Goal: Task Accomplishment & Management: Complete application form

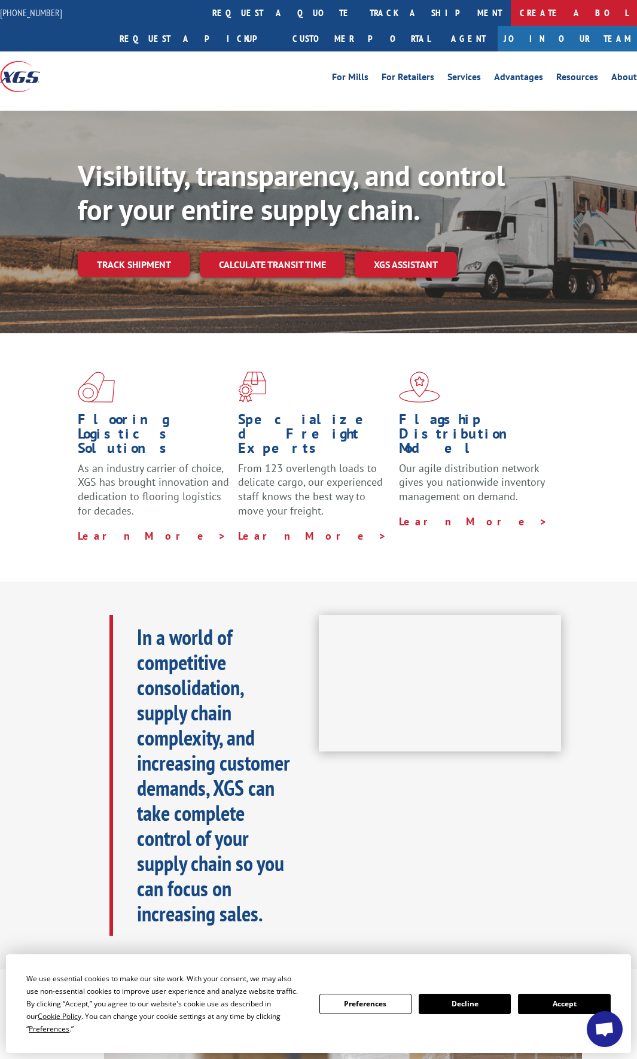
click at [511, 6] on link "Create a BOL" at bounding box center [574, 13] width 126 height 26
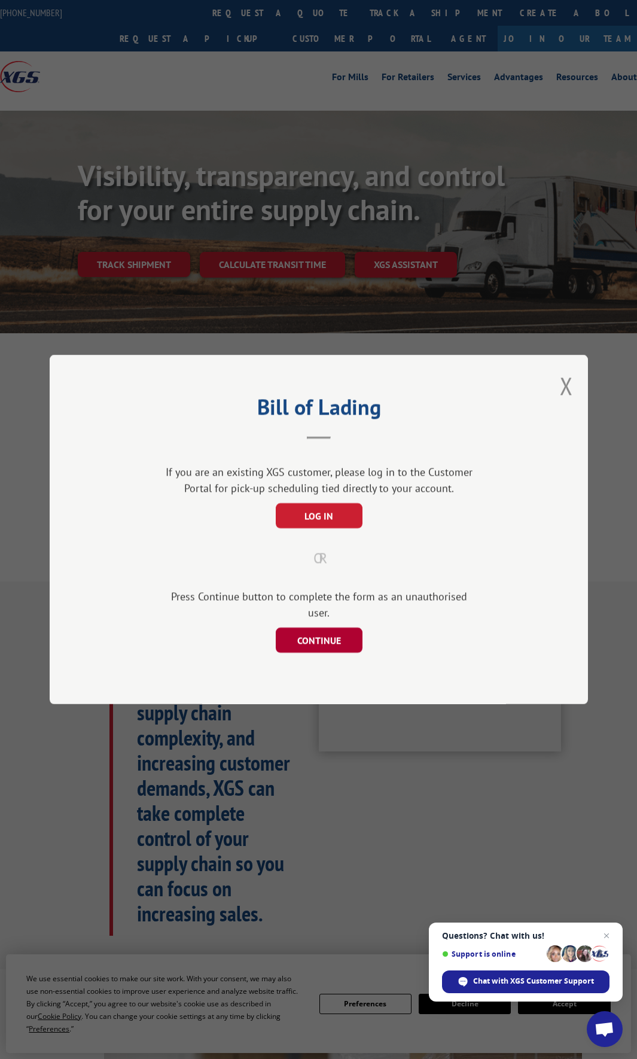
click at [343, 628] on button "CONTINUE" at bounding box center [318, 640] width 87 height 25
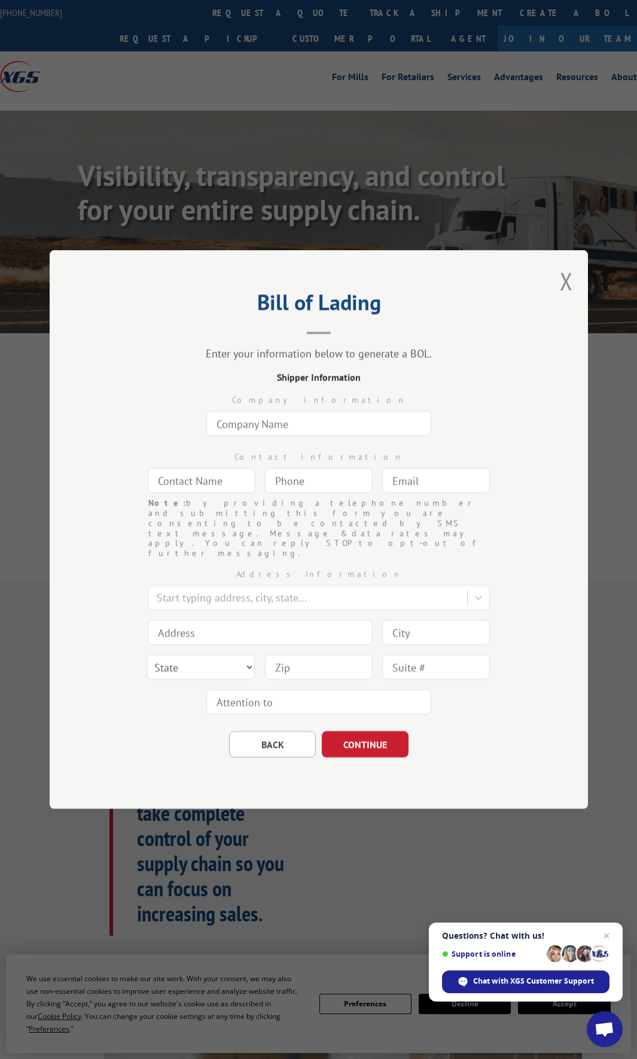
click at [262, 436] on input "text" at bounding box center [318, 423] width 225 height 25
type input "Sonoma Tile Makers"
type input "[PERSON_NAME]"
type input "[EMAIL_ADDRESS][DOMAIN_NAME]"
type input "[GEOGRAPHIC_DATA]"
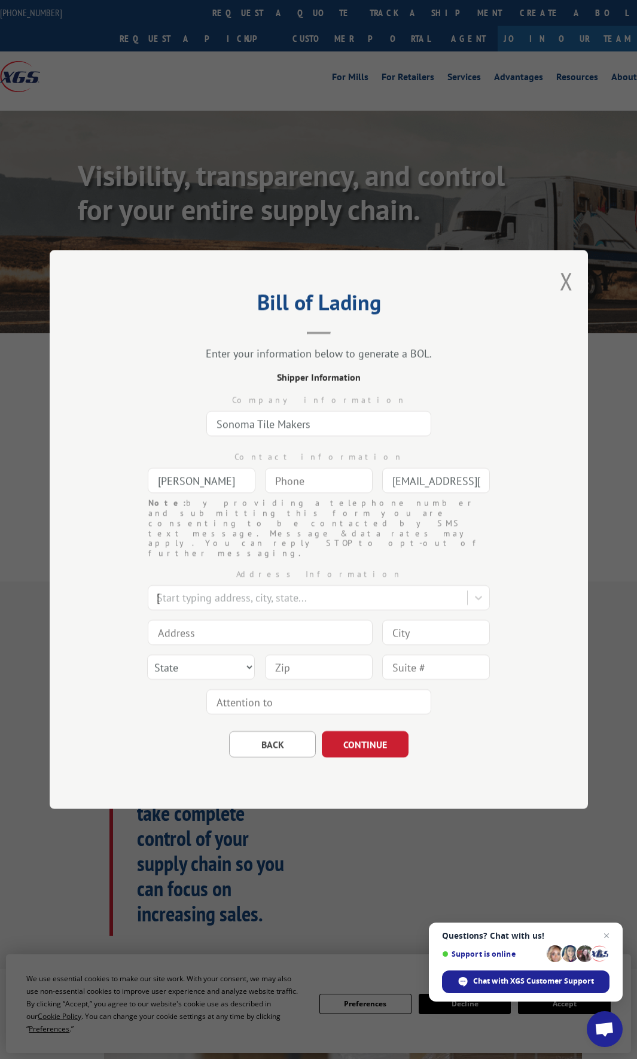
type input "[STREET_ADDRESS][PERSON_NAME]"
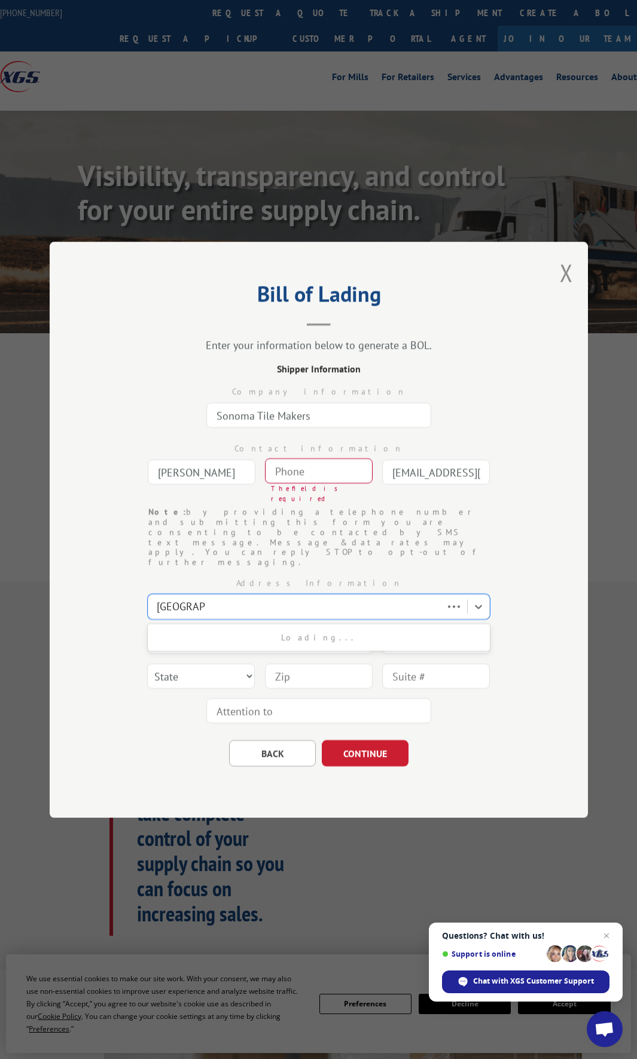
type input "[GEOGRAPHIC_DATA]"
select select "CA"
type input "95492"
type input "(___) ___-____"
click at [309, 484] on input "(___) ___-____" at bounding box center [319, 470] width 108 height 25
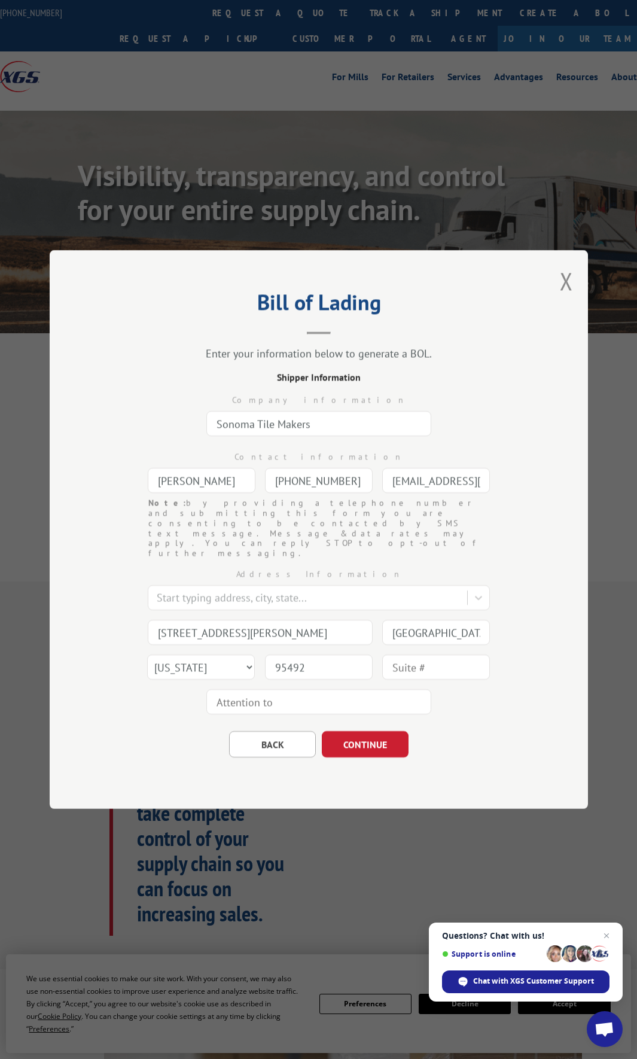
type input "[PHONE_NUMBER]"
click at [159, 623] on input "[STREET_ADDRESS][PERSON_NAME]" at bounding box center [260, 632] width 225 height 25
type input "[STREET_ADDRESS][PERSON_NAME]"
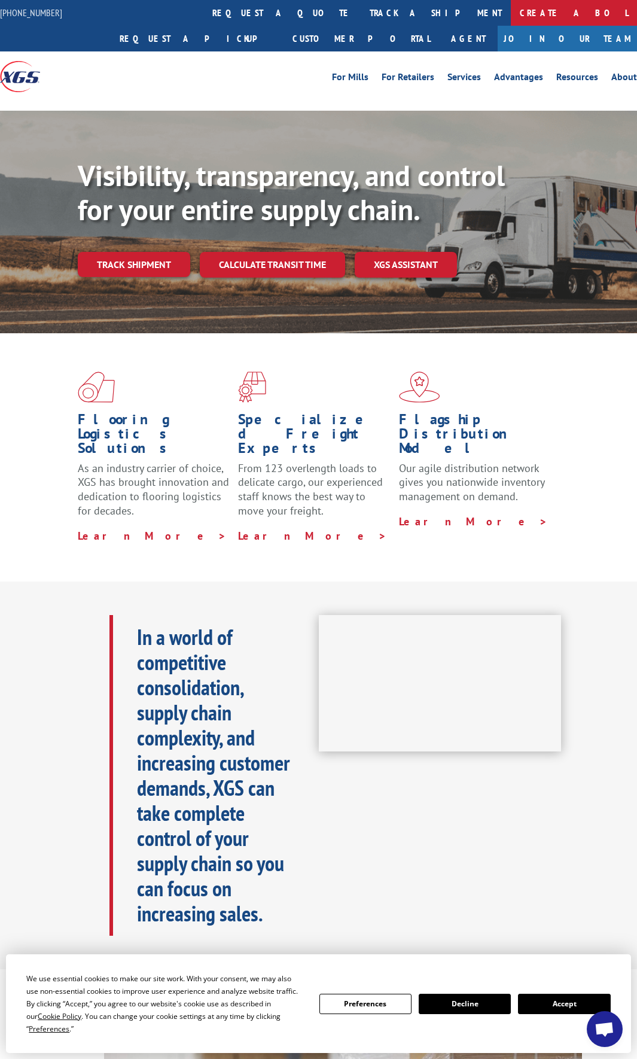
click at [511, 11] on link "Create a BOL" at bounding box center [574, 13] width 126 height 26
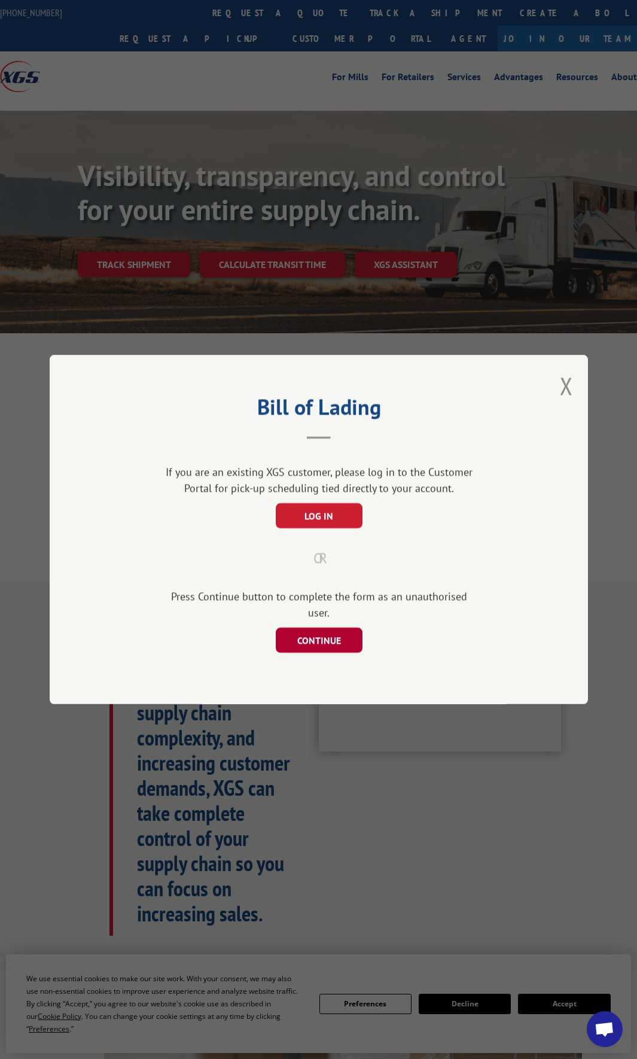
click at [342, 635] on button "CONTINUE" at bounding box center [318, 640] width 87 height 25
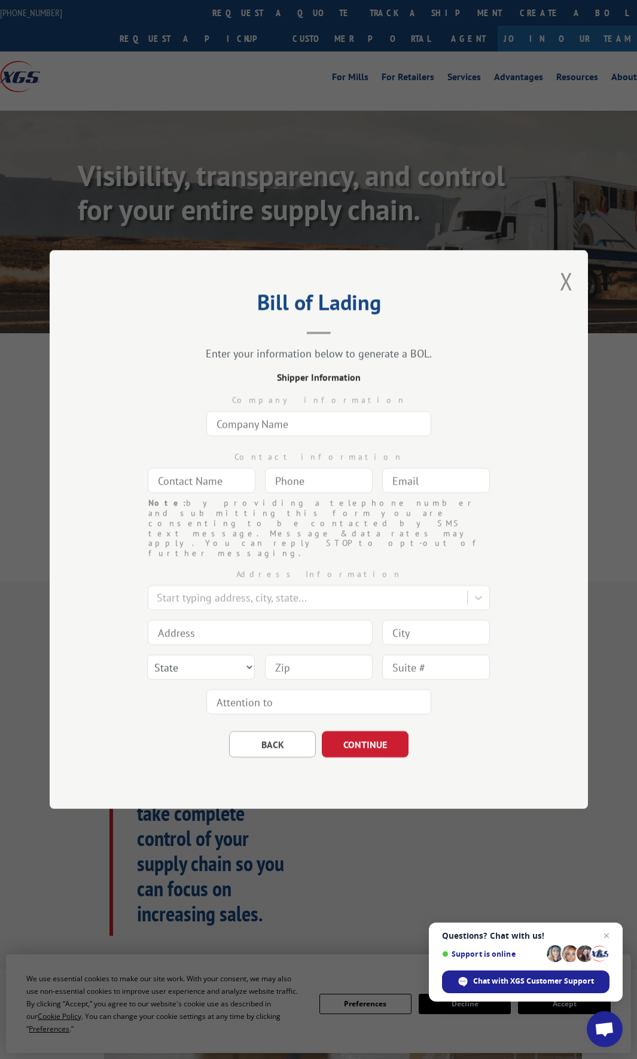
click at [262, 436] on input "text" at bounding box center [318, 423] width 225 height 25
type input "Sonoma Tile Makers"
type input "[PERSON_NAME]"
type input "[EMAIL_ADDRESS][DOMAIN_NAME]"
type input "[GEOGRAPHIC_DATA]"
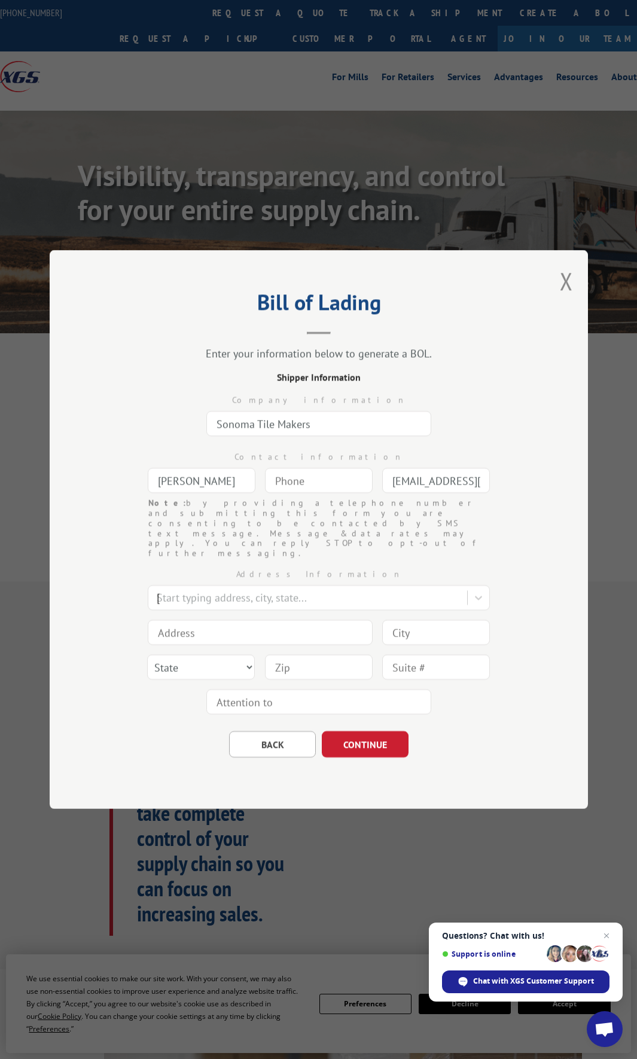
type input "[STREET_ADDRESS][PERSON_NAME]"
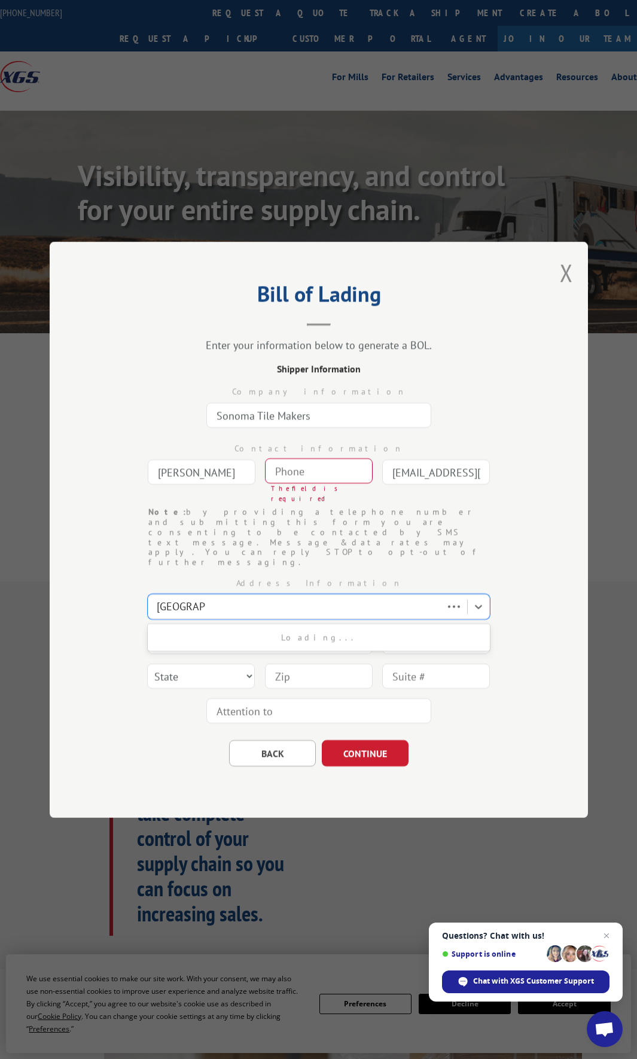
type input "[GEOGRAPHIC_DATA]"
select select "CA"
type input "95492"
type input "(___) ___-____"
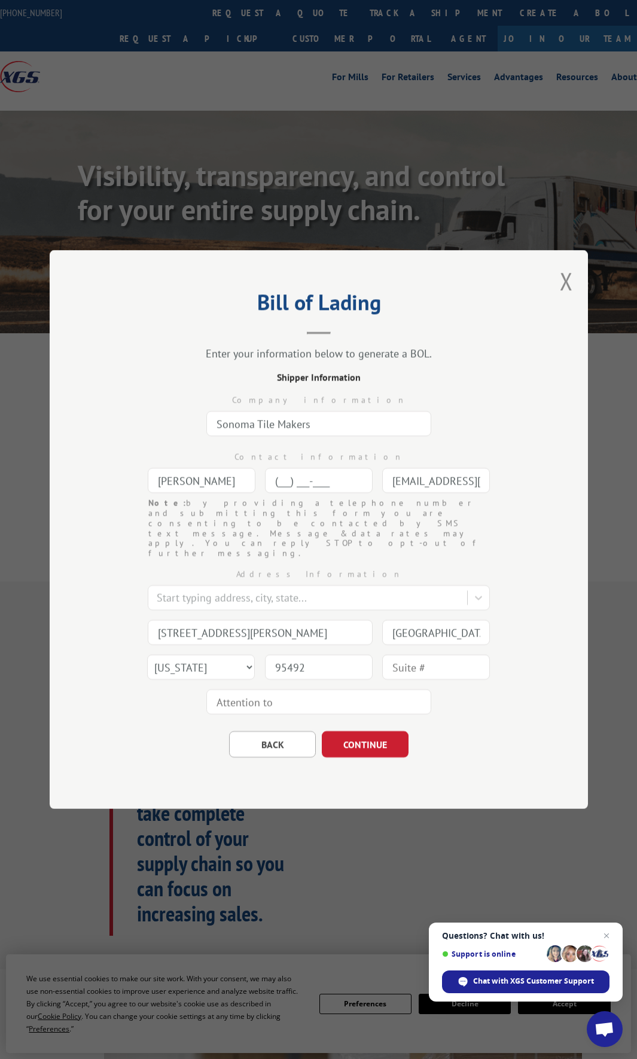
click at [289, 490] on input "(___) ___-____" at bounding box center [319, 480] width 108 height 25
type input "[PHONE_NUMBER]"
click at [172, 620] on input "[STREET_ADDRESS][PERSON_NAME]" at bounding box center [260, 632] width 225 height 25
type input "[STREET_ADDRESS][PERSON_NAME]"
click at [282, 436] on input "Sonoma Tile Makers" at bounding box center [318, 423] width 225 height 25
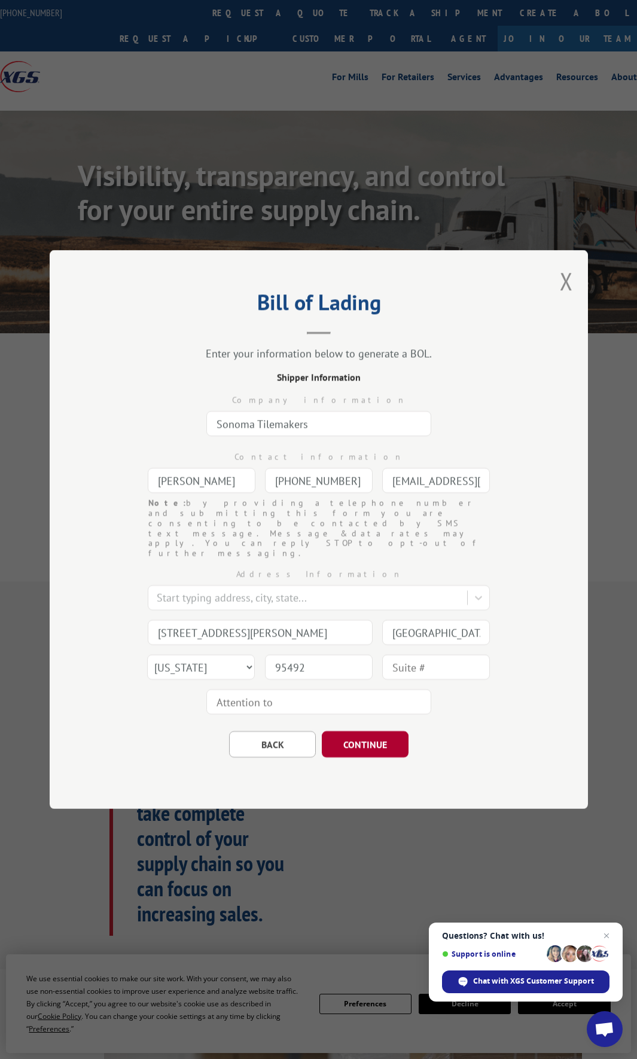
type input "Sonoma Tilemakers"
click at [363, 731] on button "CONTINUE" at bounding box center [365, 744] width 87 height 26
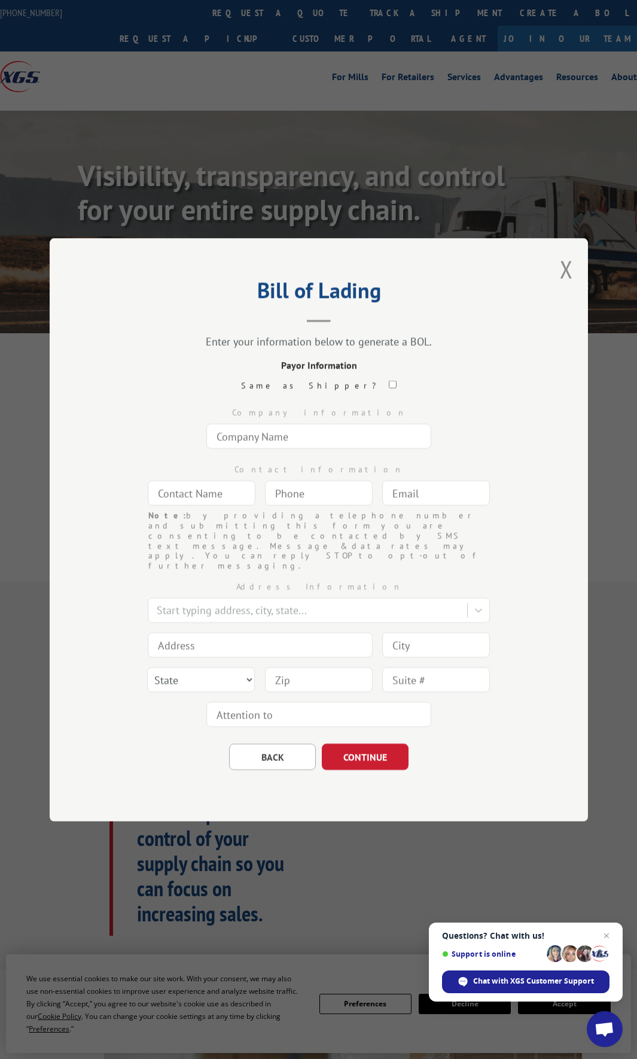
click at [281, 449] on input "text" at bounding box center [318, 436] width 225 height 25
type input "Country Carpet Distributors"
click at [211, 632] on input at bounding box center [260, 644] width 225 height 25
type input "[STREET_ADDRESS][PERSON_NAME]"
click at [462, 633] on input at bounding box center [436, 644] width 108 height 25
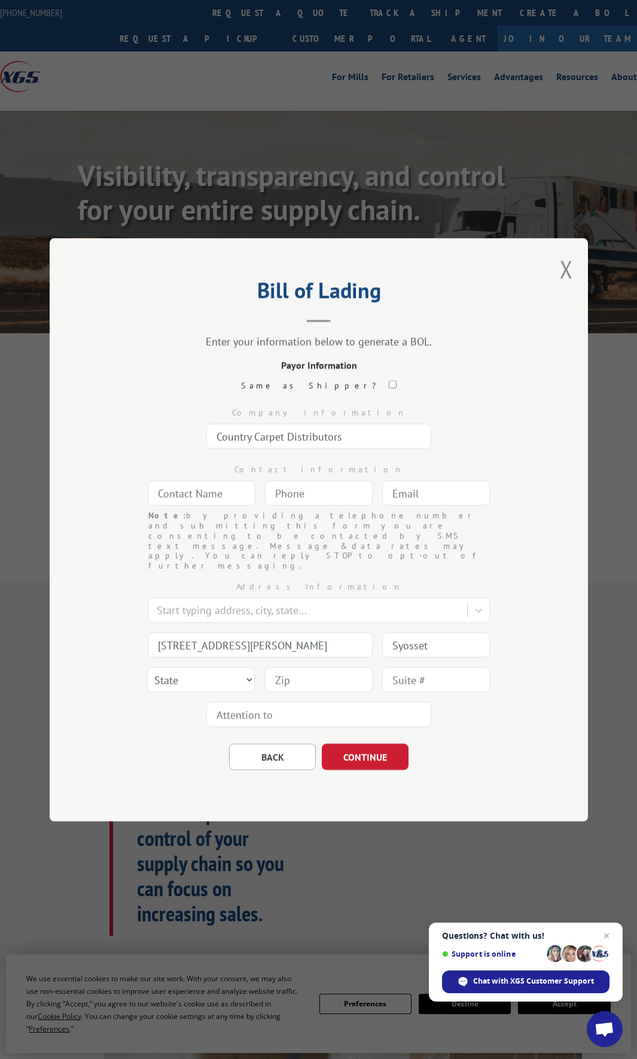
type input "Syosset"
click at [217, 667] on select "State [US_STATE] [US_STATE] [US_STATE] [US_STATE] [US_STATE] [US_STATE] [US_STA…" at bounding box center [201, 679] width 108 height 25
select select "NY"
click at [147, 667] on select "State [US_STATE] [US_STATE] [US_STATE] [US_STATE] [US_STATE] [US_STATE] [US_STA…" at bounding box center [201, 679] width 108 height 25
click at [285, 667] on input at bounding box center [319, 679] width 108 height 25
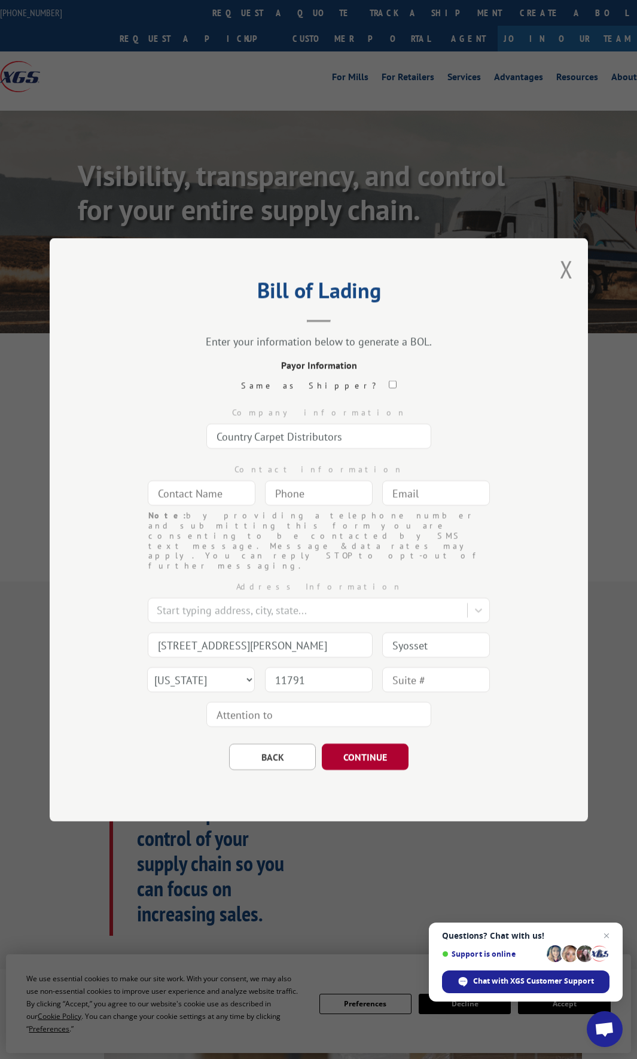
type input "11791"
click at [373, 743] on button "CONTINUE" at bounding box center [365, 756] width 87 height 26
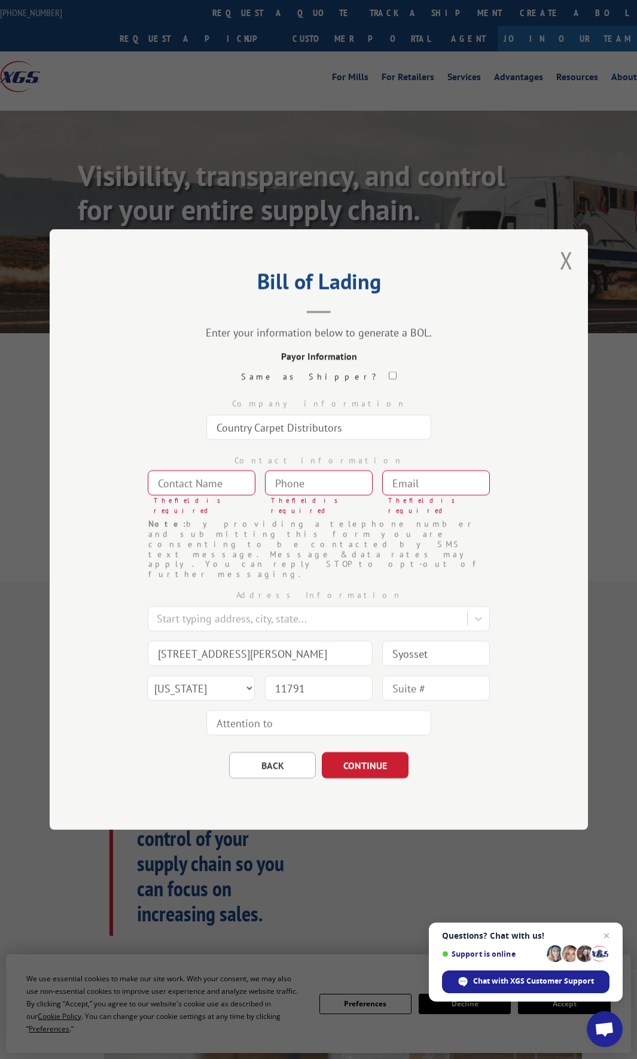
click at [210, 496] on input "text" at bounding box center [202, 482] width 108 height 25
type input "Country Carpet"
click at [324, 496] on input "(___) ___-____" at bounding box center [319, 482] width 108 height 25
type input "[PHONE_NUMBER]"
click at [433, 496] on input "text" at bounding box center [436, 482] width 108 height 25
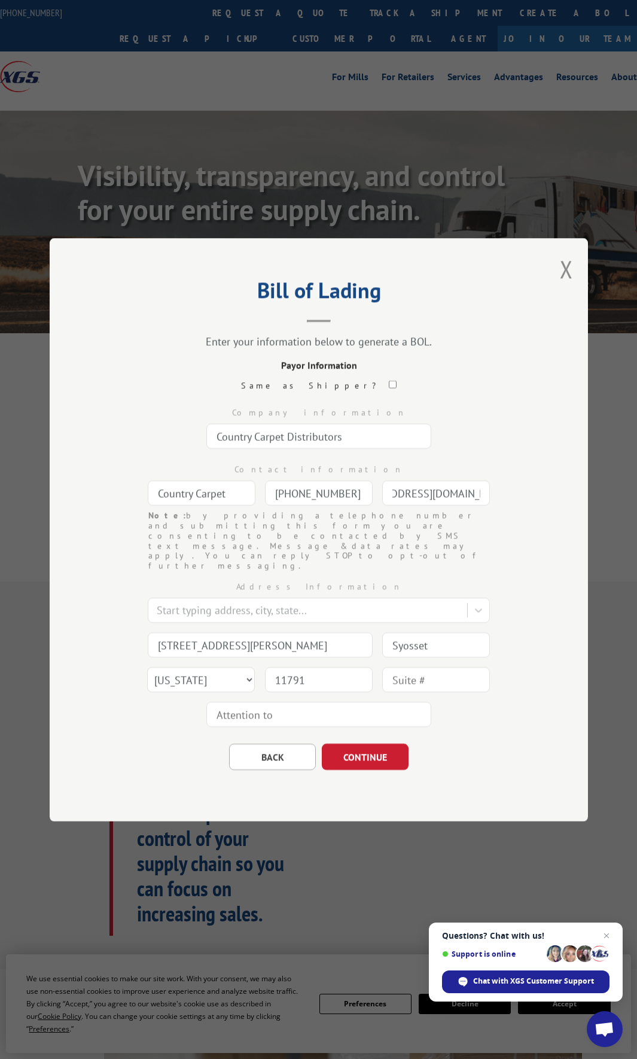
type input "[EMAIL_ADDRESS][DOMAIN_NAME]"
click at [358, 743] on button "CONTINUE" at bounding box center [365, 756] width 87 height 26
click at [265, 449] on input "text" at bounding box center [318, 436] width 225 height 25
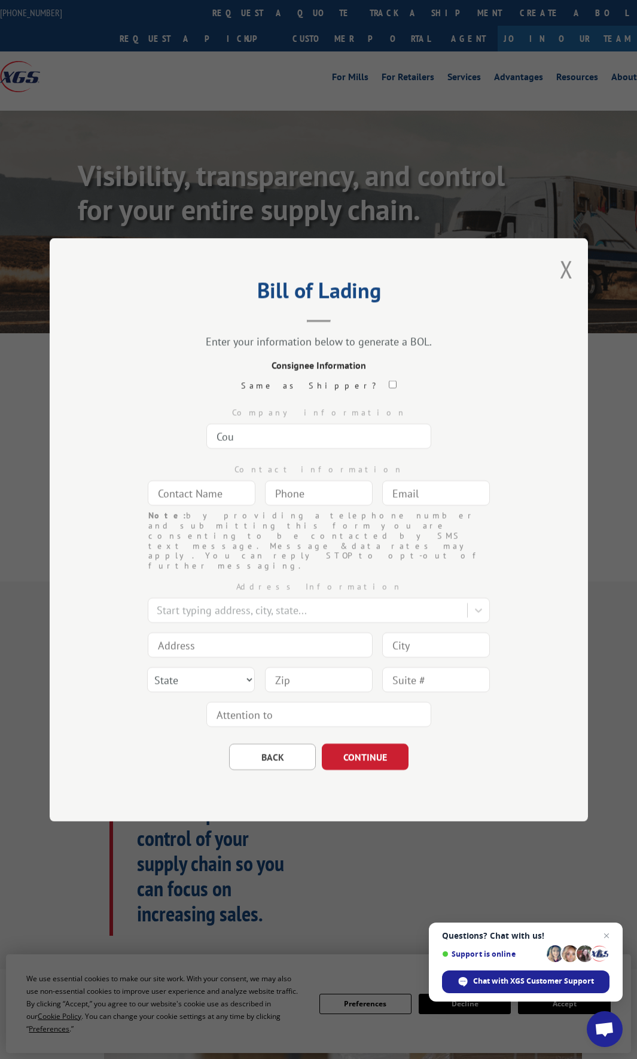
type input "Country Floors & Interiors"
click at [202, 504] on input "text" at bounding box center [202, 493] width 108 height 25
type input "Country Floors"
click at [317, 506] on input "(___) ___-____" at bounding box center [319, 493] width 108 height 25
type input "[PHONE_NUMBER]"
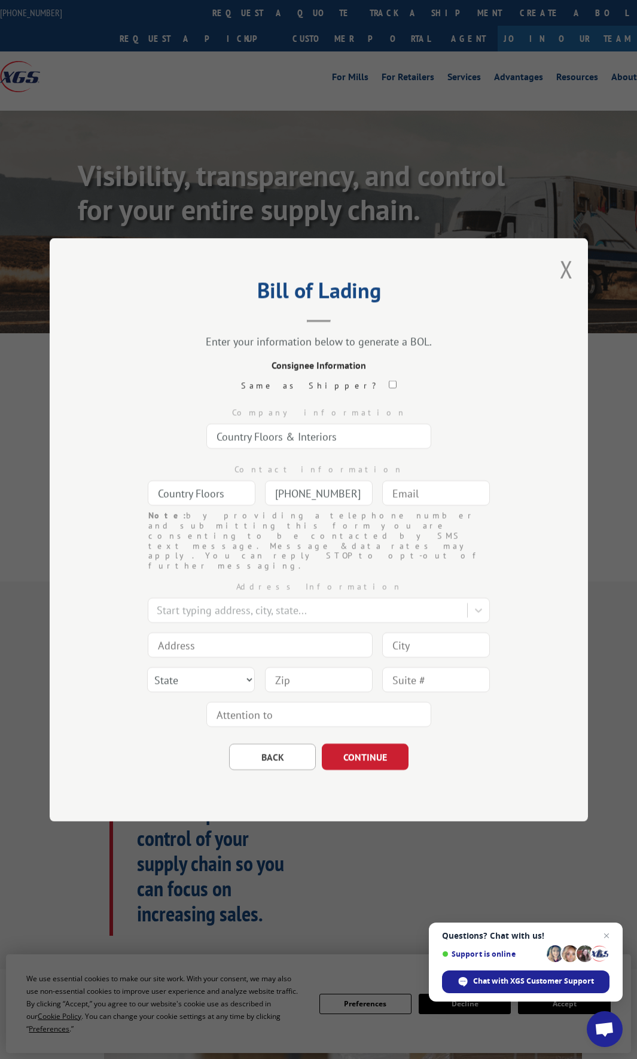
click at [417, 506] on input "text" at bounding box center [436, 493] width 108 height 25
type input "[EMAIL_ADDRESS][DOMAIN_NAME]"
click at [216, 632] on input at bounding box center [260, 644] width 225 height 25
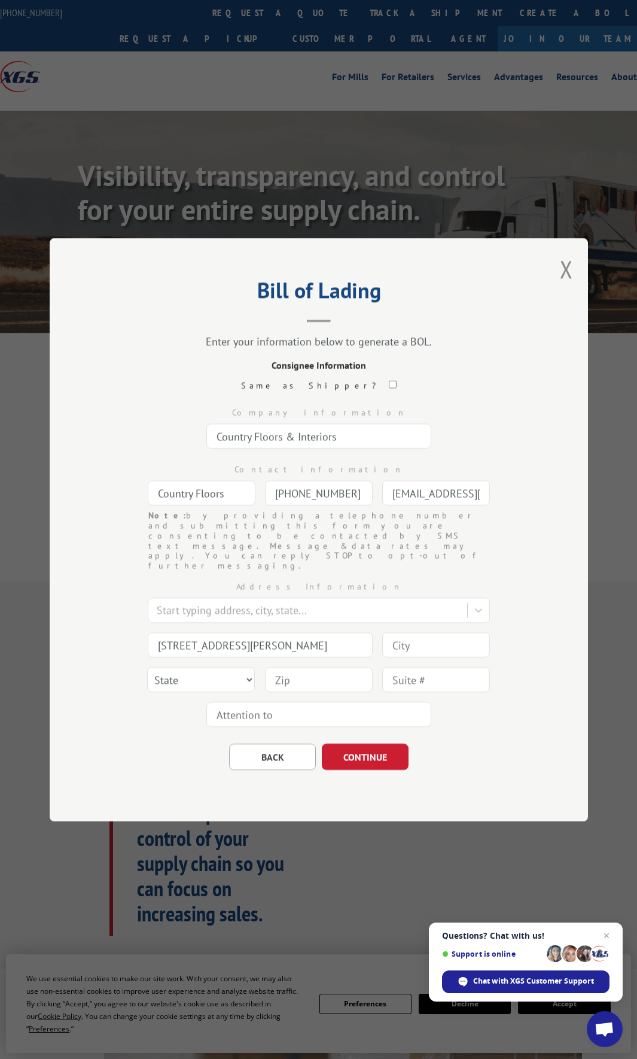
type input "[STREET_ADDRESS][PERSON_NAME]"
click at [419, 642] on input at bounding box center [436, 644] width 108 height 25
type input "[GEOGRAPHIC_DATA]"
click at [235, 667] on select "State [US_STATE] [US_STATE] [US_STATE] [US_STATE] [US_STATE] [US_STATE] [US_STA…" at bounding box center [201, 679] width 108 height 25
click at [147, 667] on select "State [US_STATE] [US_STATE] [US_STATE] [US_STATE] [US_STATE] [US_STATE] [US_STA…" at bounding box center [201, 679] width 108 height 25
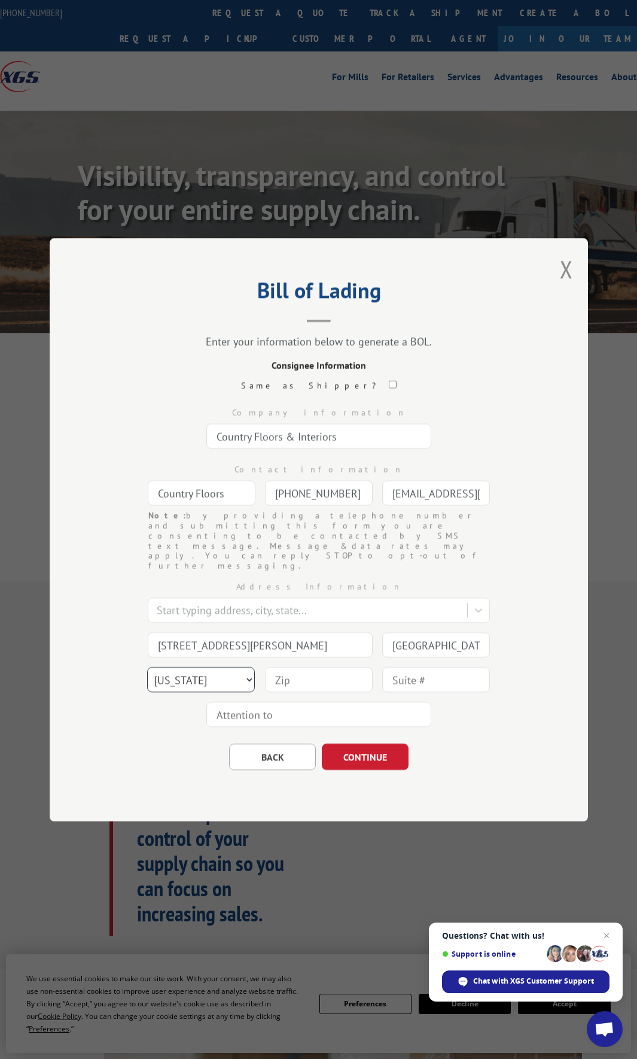
click at [243, 667] on select "State [US_STATE] [US_STATE] [US_STATE] [US_STATE] [US_STATE] [US_STATE] [US_STA…" at bounding box center [201, 679] width 108 height 25
select select "NY"
click at [147, 667] on select "State [US_STATE] [US_STATE] [US_STATE] [US_STATE] [US_STATE] [US_STATE] [US_STA…" at bounding box center [201, 679] width 108 height 25
click at [292, 667] on input at bounding box center [319, 679] width 108 height 25
type input "11801"
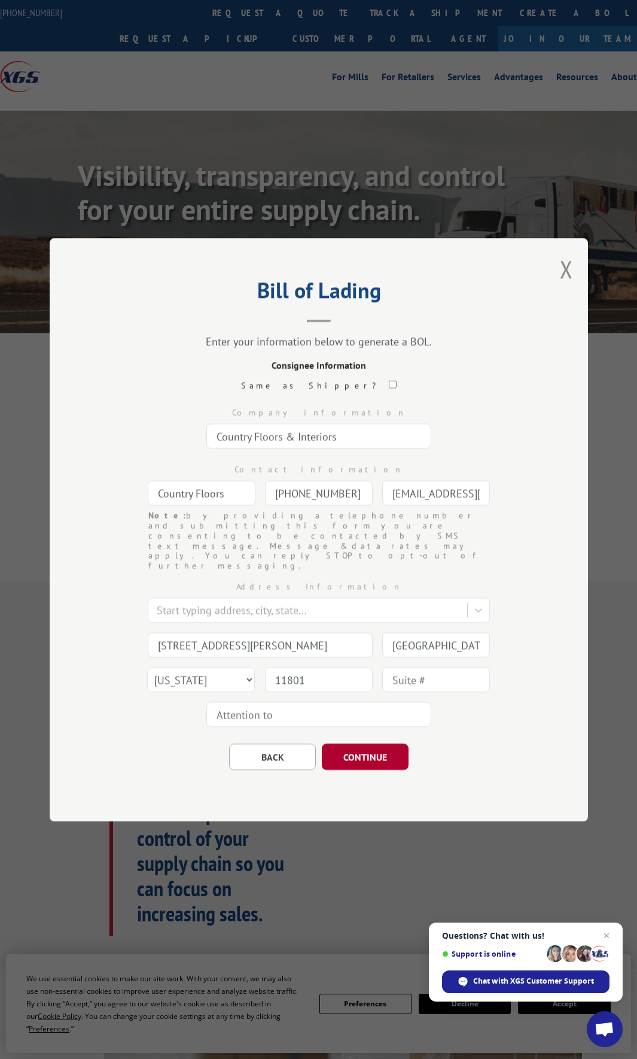
click at [381, 744] on button "CONTINUE" at bounding box center [365, 756] width 87 height 26
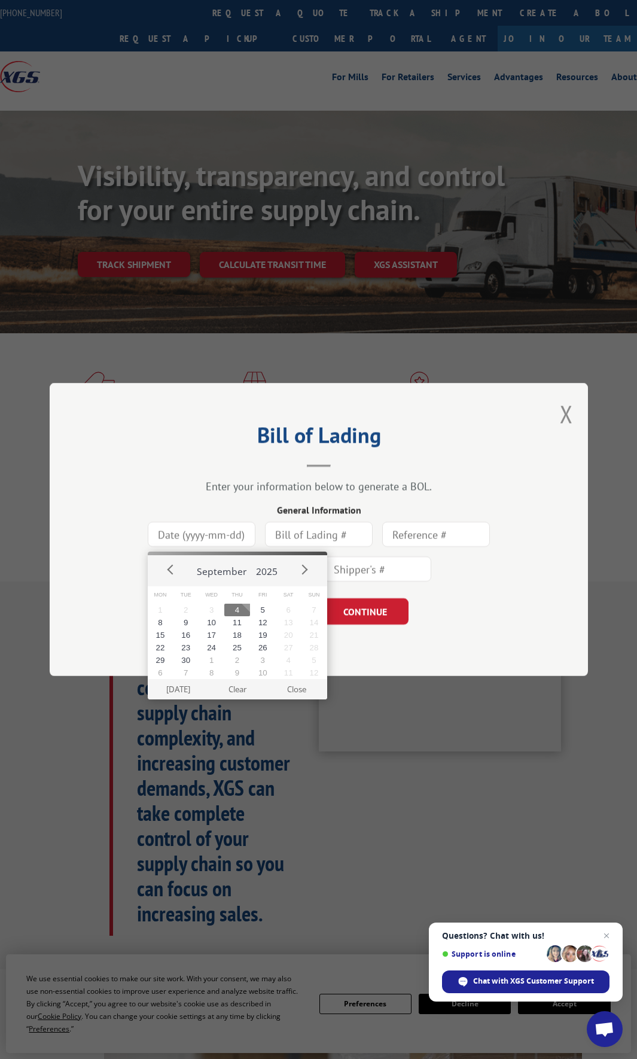
click at [217, 530] on input at bounding box center [202, 534] width 108 height 25
click at [240, 606] on button "4" at bounding box center [237, 610] width 26 height 13
type input "[DATE]"
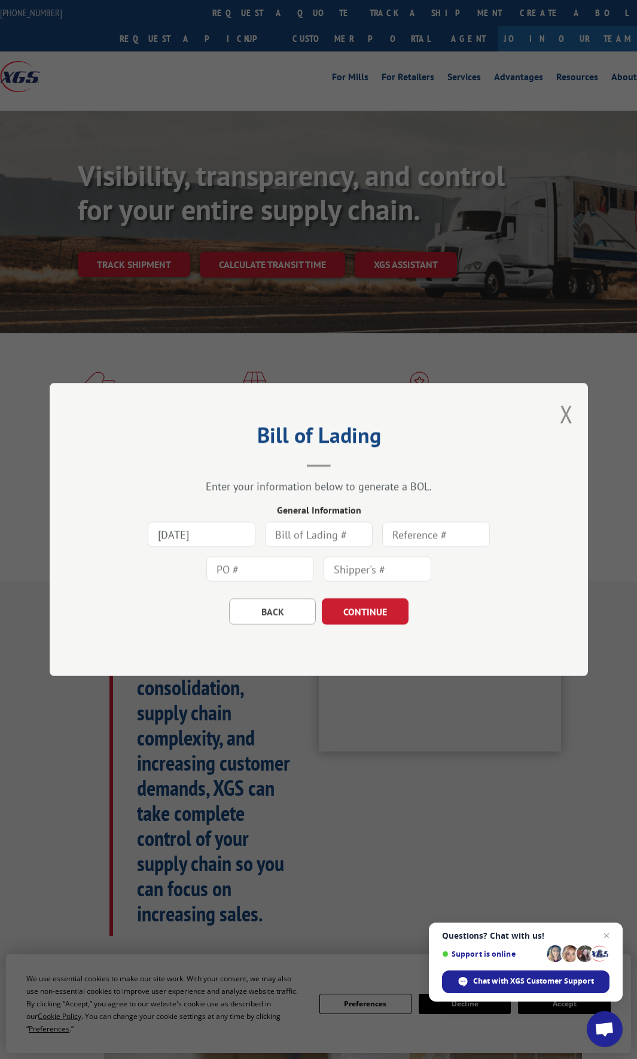
click at [300, 531] on input "text" at bounding box center [319, 534] width 108 height 25
type input "971268"
click at [354, 615] on button "CONTINUE" at bounding box center [365, 611] width 87 height 26
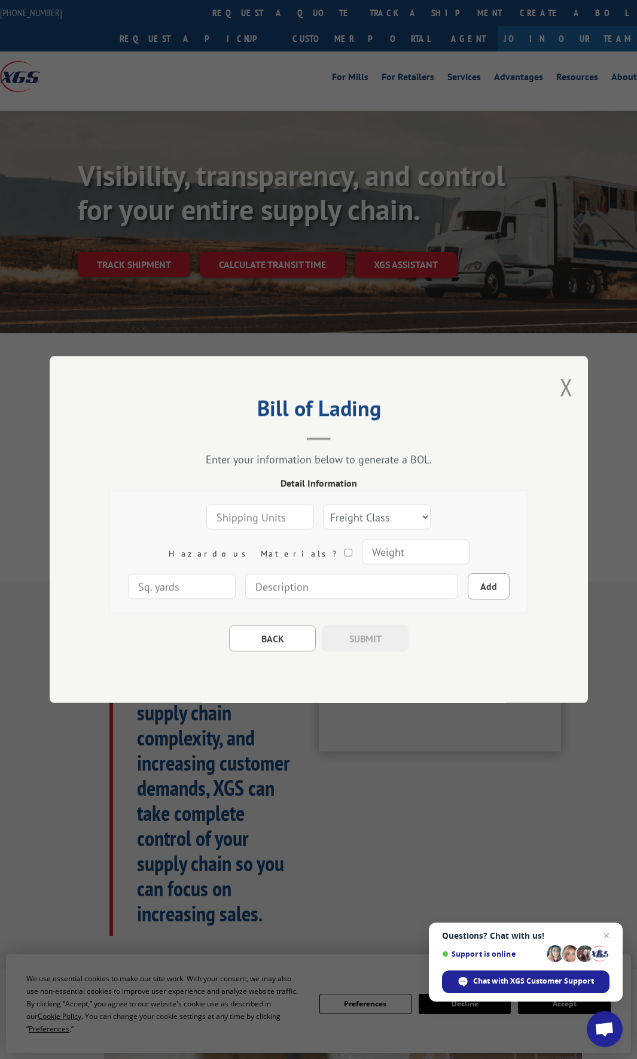
click at [225, 513] on input "number" at bounding box center [260, 517] width 108 height 25
type input "1"
click at [323, 511] on select "Freight Class 50 55 60 65 70 77 85 92 100 110 125 150 175 200 250 300 400 500 C…" at bounding box center [377, 517] width 108 height 25
select select "60"
click at [323, 505] on select "Freight Class 50 55 60 65 70 77 85 92 100 110 125 150 175 200 250 300 400 500 C…" at bounding box center [377, 517] width 108 height 25
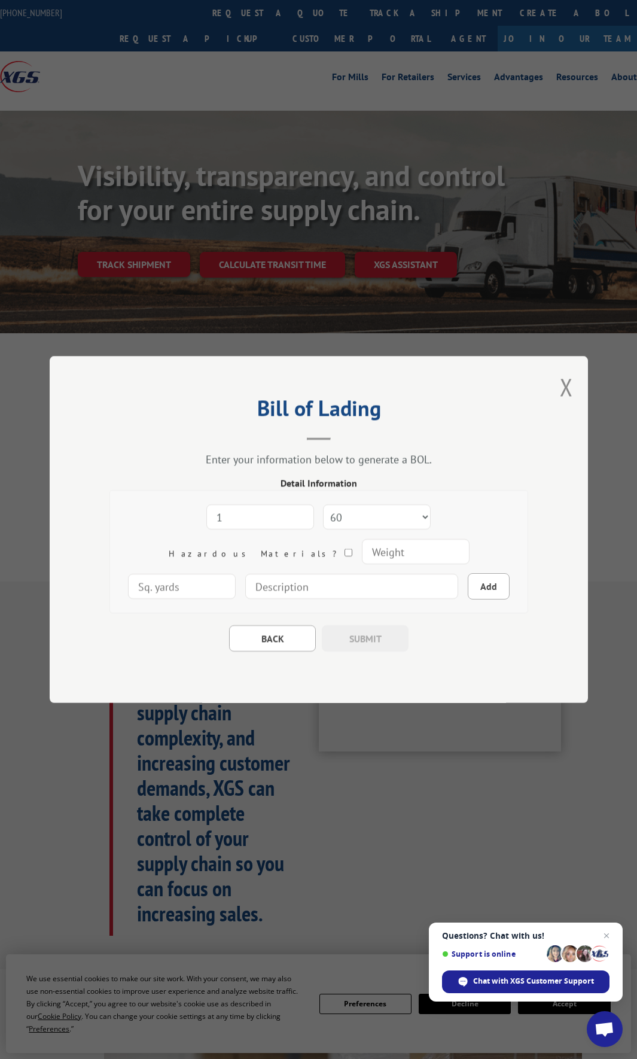
click at [361, 557] on input "number" at bounding box center [415, 551] width 108 height 25
type input "260"
click at [251, 591] on input at bounding box center [351, 586] width 213 height 25
type input "Tile"
click at [468, 584] on button "Add" at bounding box center [489, 586] width 42 height 26
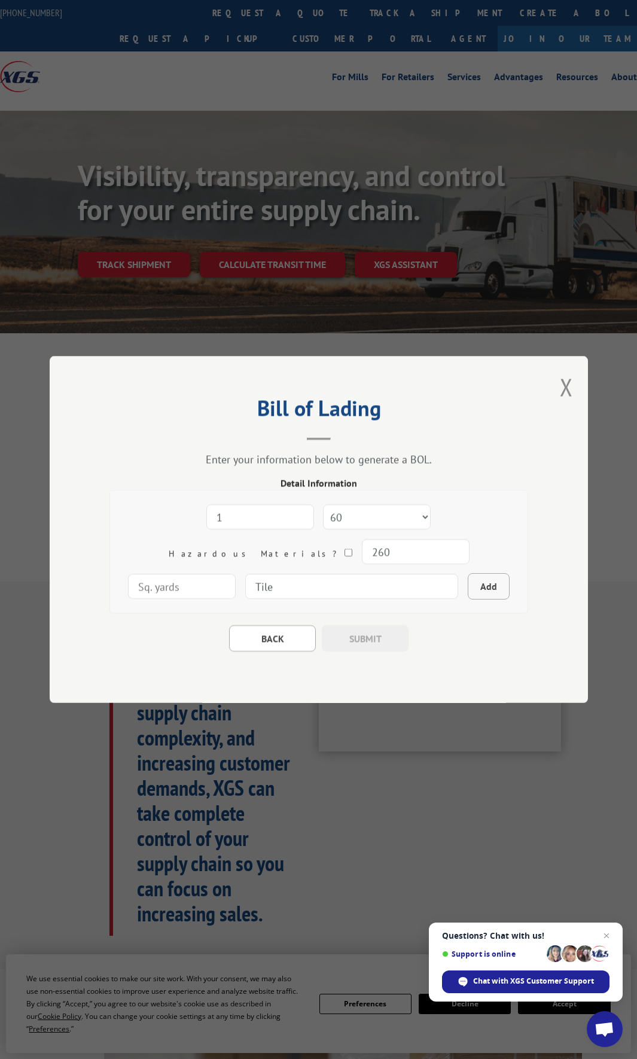
select select
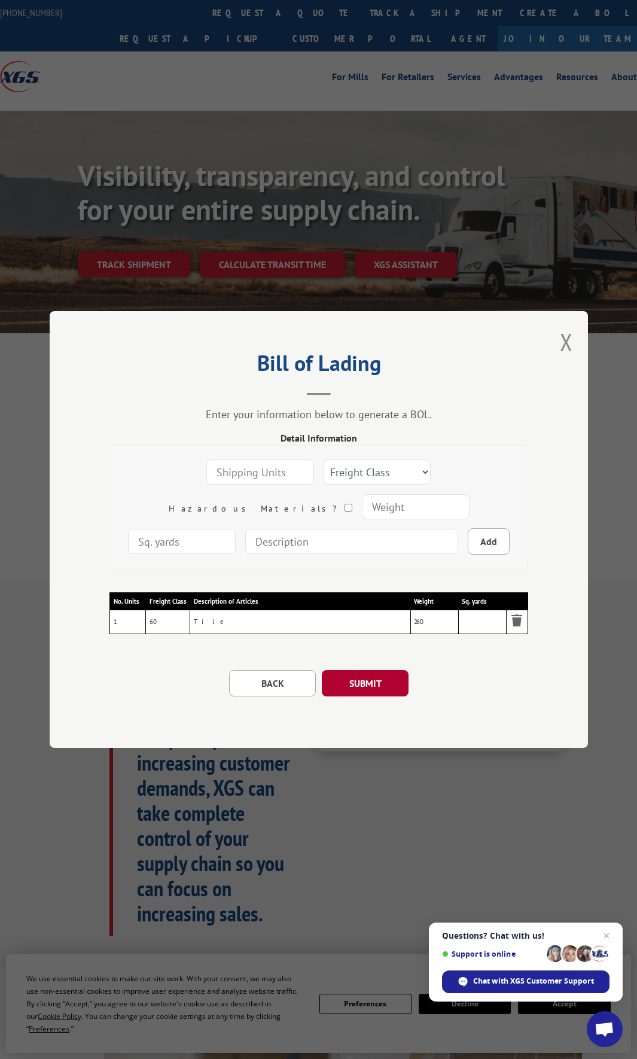
click at [358, 679] on button "SUBMIT" at bounding box center [365, 683] width 87 height 26
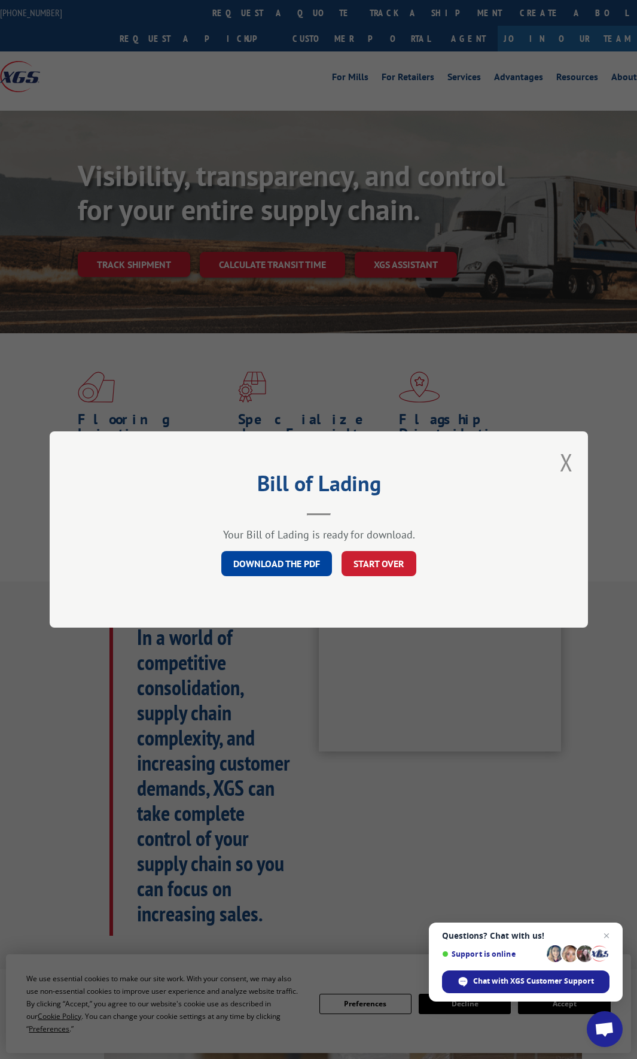
click at [274, 560] on link "DOWNLOAD THE PDF" at bounding box center [276, 563] width 111 height 25
